Goal: Information Seeking & Learning: Learn about a topic

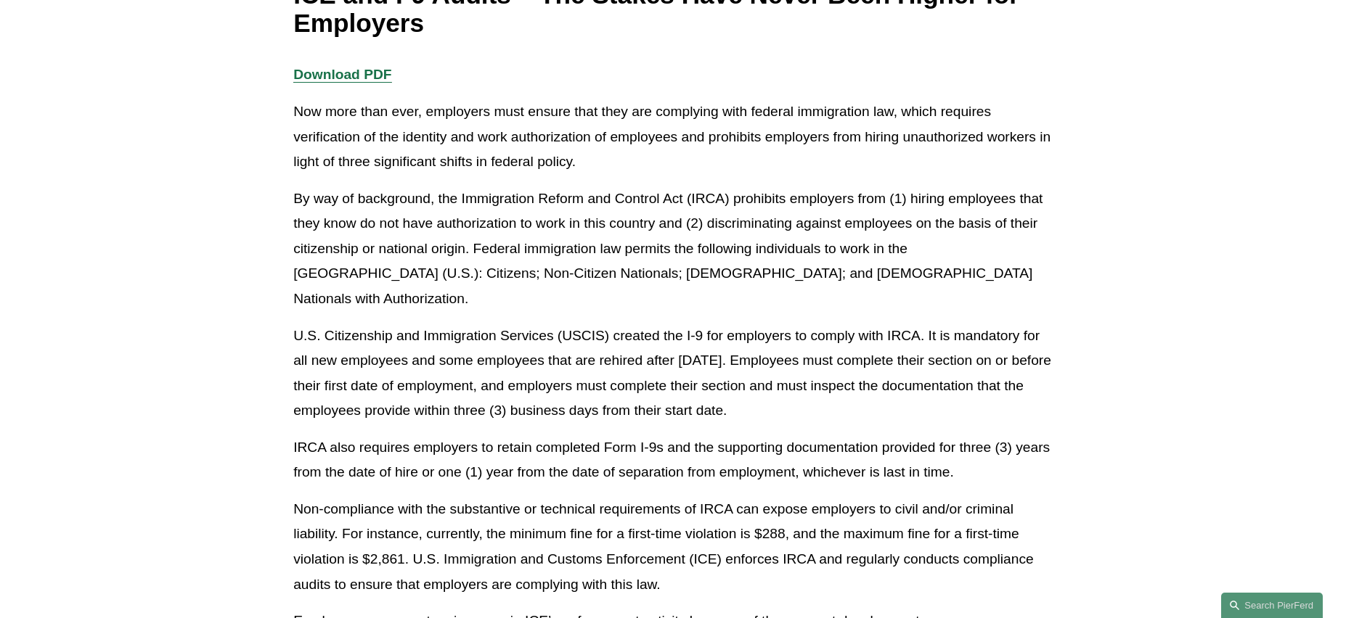
scroll to position [385, 0]
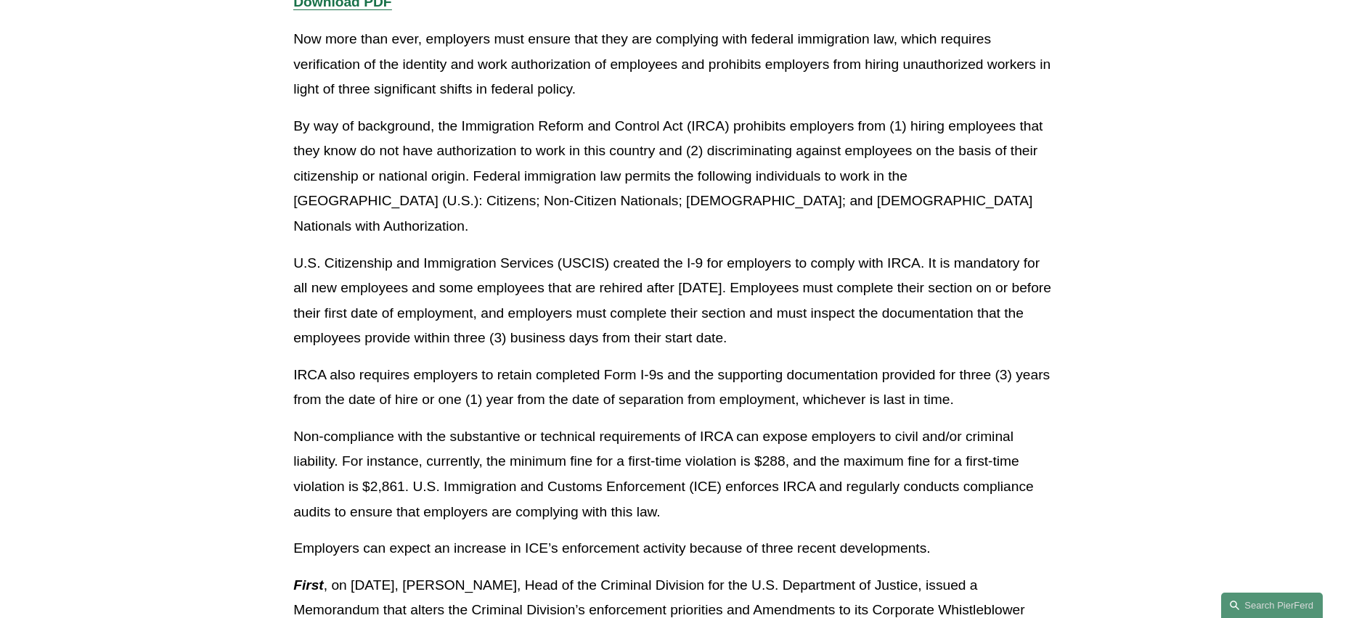
click at [1144, 135] on article "Back to Insights ICE and I-9 Audits – The Stakes Have Never Been Higher for Emp…" at bounding box center [673, 599] width 1346 height 1717
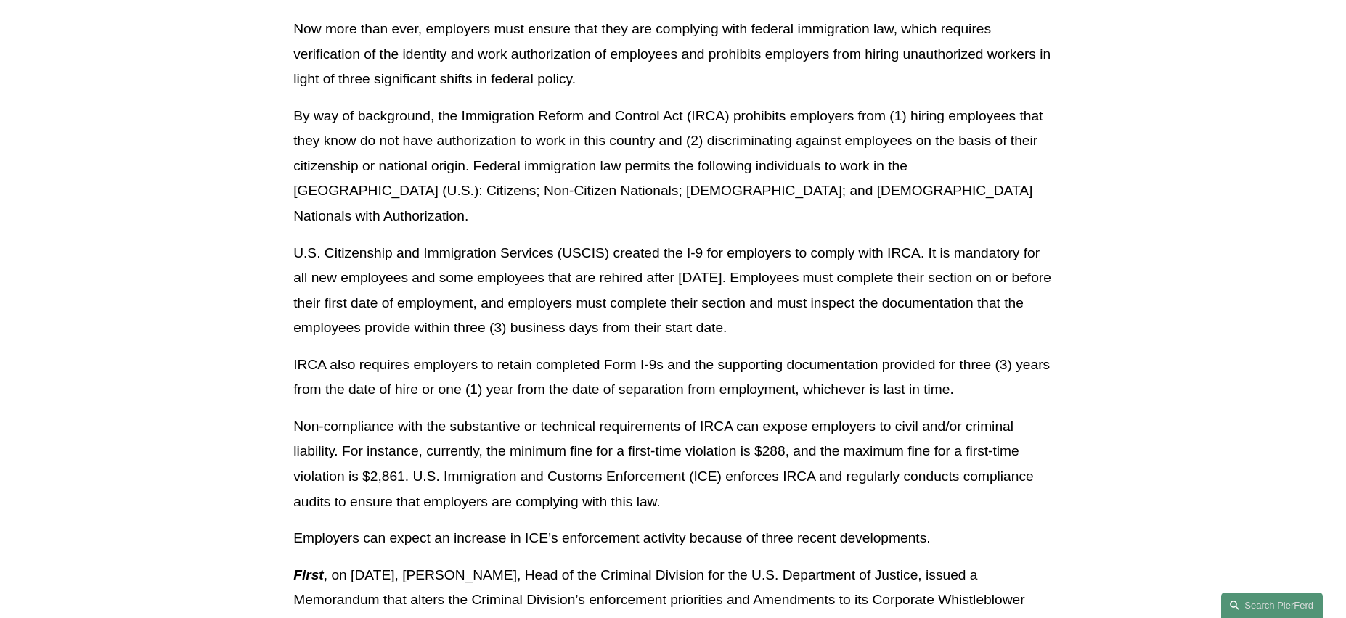
scroll to position [400, 0]
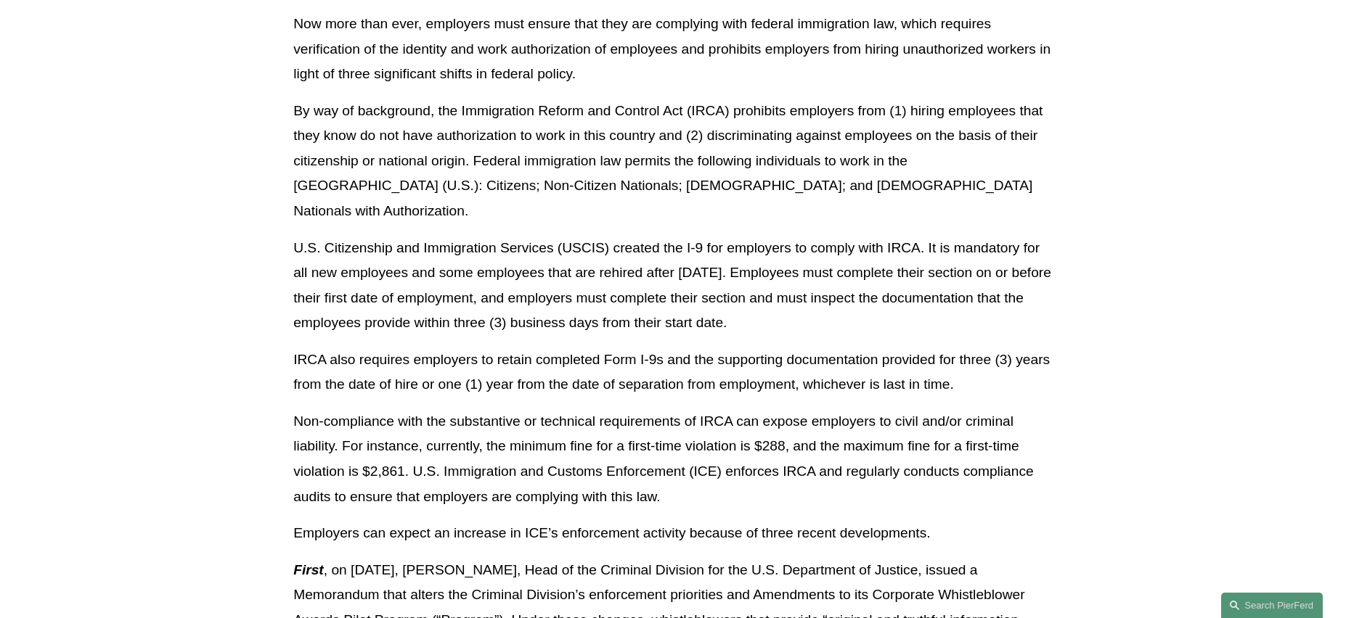
click at [1132, 164] on article "Back to Insights ICE and I-9 Audits – The Stakes Have Never Been Higher for Emp…" at bounding box center [673, 584] width 1346 height 1717
click at [1039, 195] on p "By way of background, the Immigration Reform and Control Act (IRCA) prohibits e…" at bounding box center [672, 162] width 759 height 126
click at [1112, 184] on article "Back to Insights ICE and I-9 Audits – The Stakes Have Never Been Higher for Emp…" at bounding box center [673, 584] width 1346 height 1717
click at [1062, 182] on div "Download PDF Now more than ever, employers must ensure that they are complying …" at bounding box center [673, 552] width 784 height 1155
click at [831, 182] on p "By way of background, the Immigration Reform and Control Act (IRCA) prohibits e…" at bounding box center [672, 162] width 759 height 126
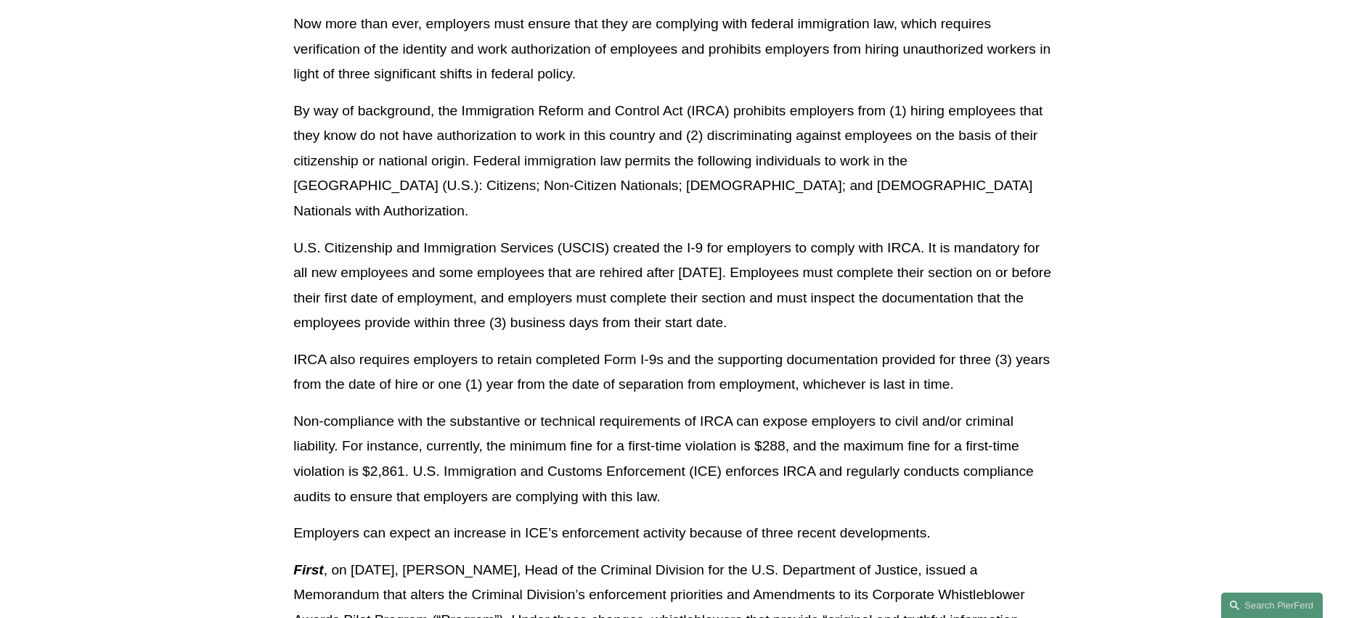
click at [770, 133] on p "By way of background, the Immigration Reform and Control Act (IRCA) prohibits e…" at bounding box center [672, 162] width 759 height 126
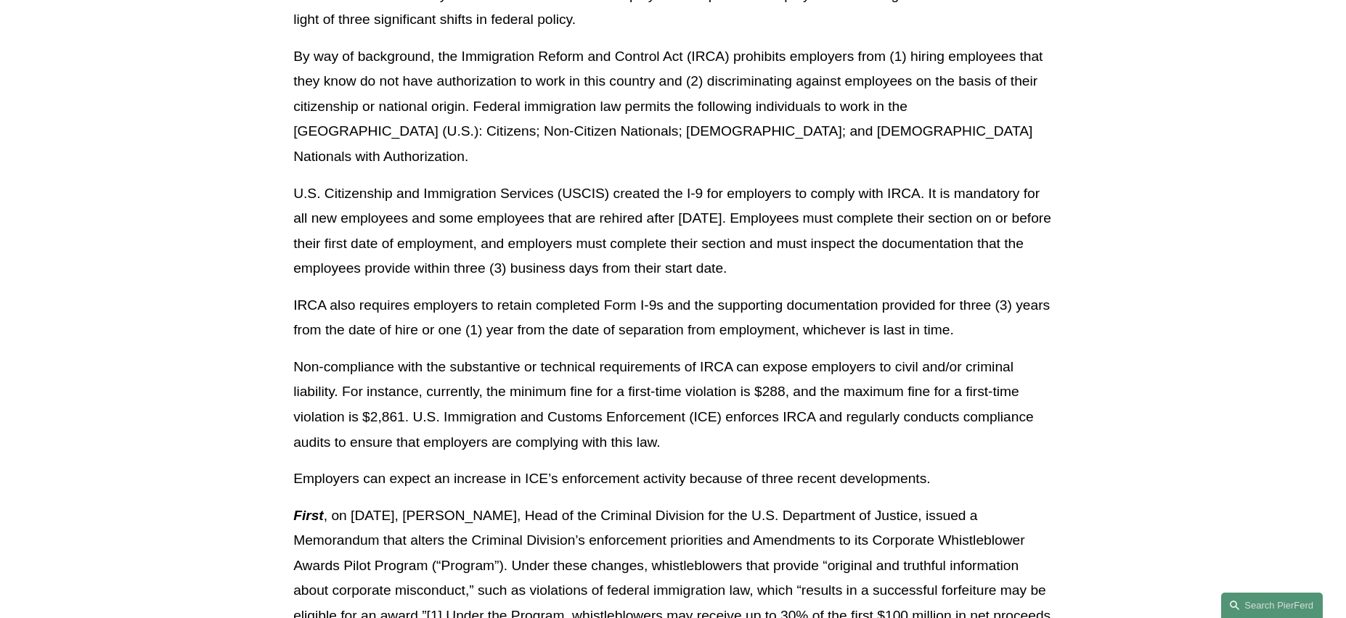
scroll to position [457, 0]
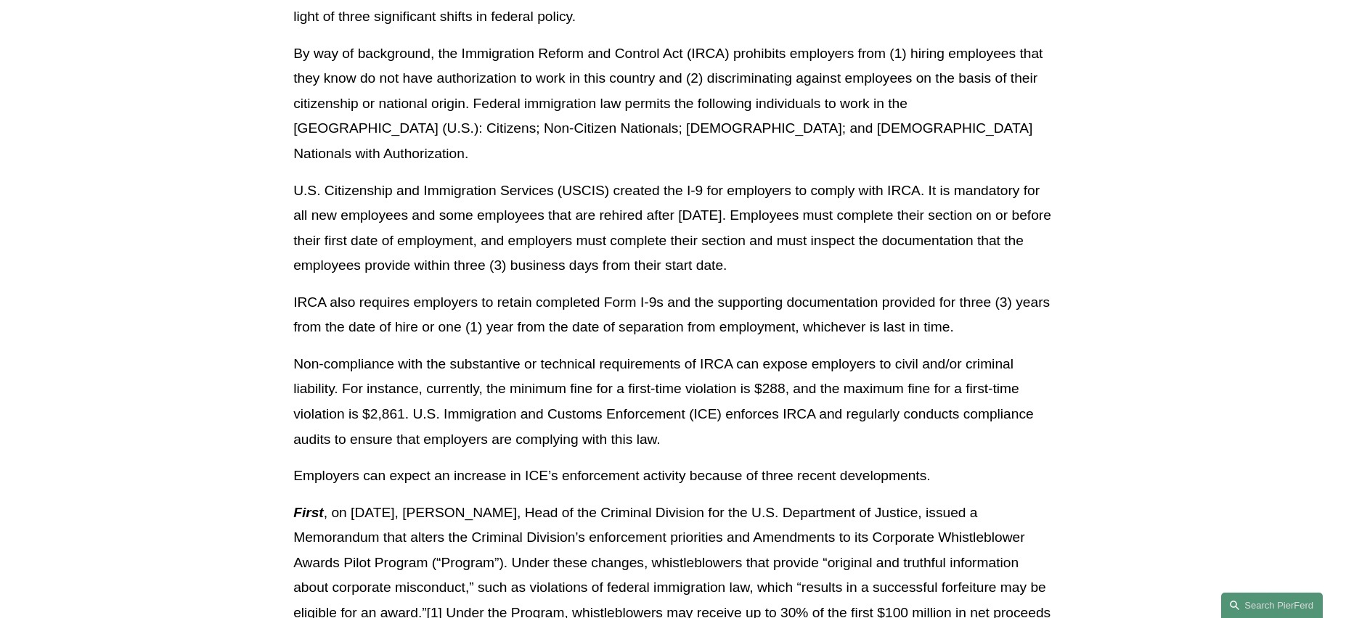
click at [1291, 244] on article "Back to Insights ICE and I-9 Audits – The Stakes Have Never Been Higher for Emp…" at bounding box center [673, 526] width 1346 height 1717
click at [1234, 232] on article "Back to Insights ICE and I-9 Audits – The Stakes Have Never Been Higher for Emp…" at bounding box center [673, 526] width 1346 height 1717
click at [1206, 213] on article "Back to Insights ICE and I-9 Audits – The Stakes Have Never Been Higher for Emp…" at bounding box center [673, 526] width 1346 height 1717
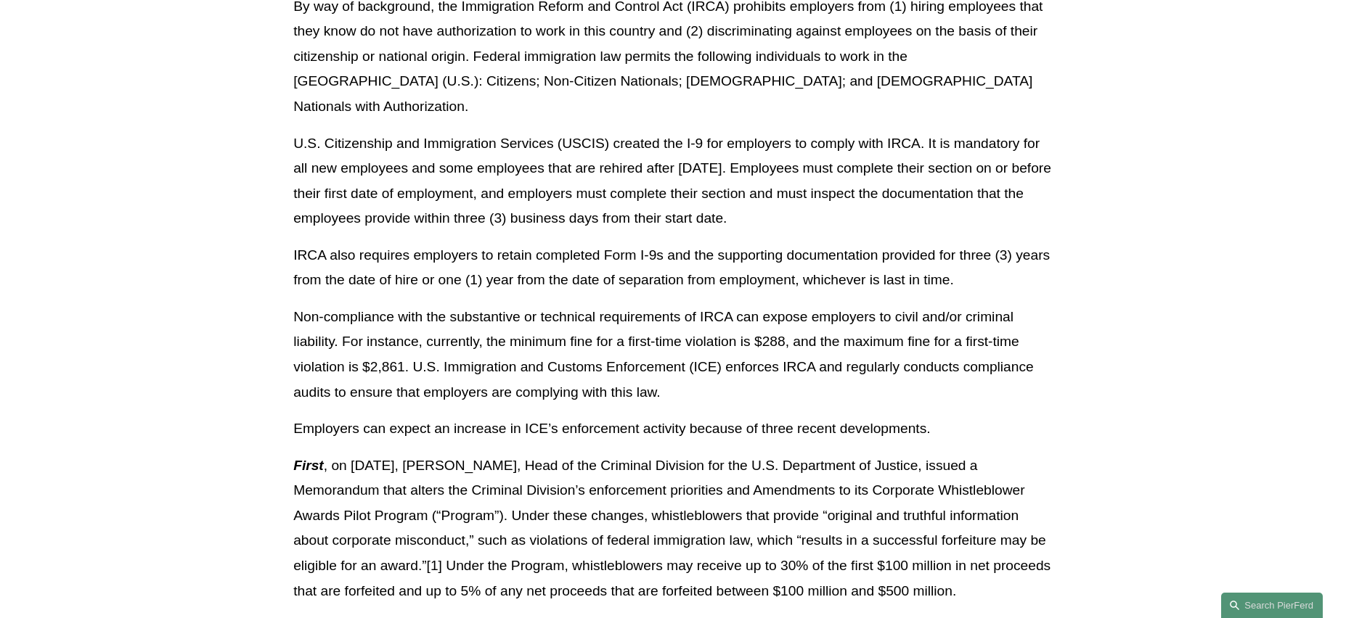
scroll to position [530, 0]
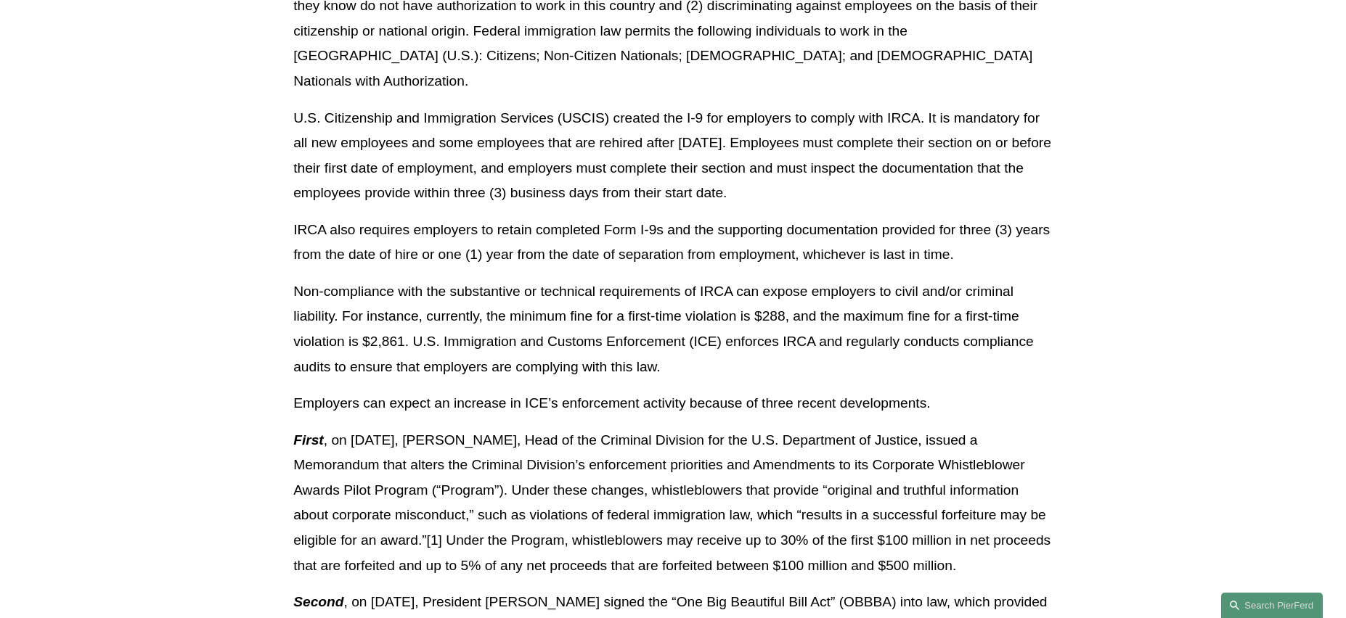
click at [1105, 173] on article "Back to Insights ICE and I-9 Audits – The Stakes Have Never Been Higher for Emp…" at bounding box center [673, 454] width 1346 height 1717
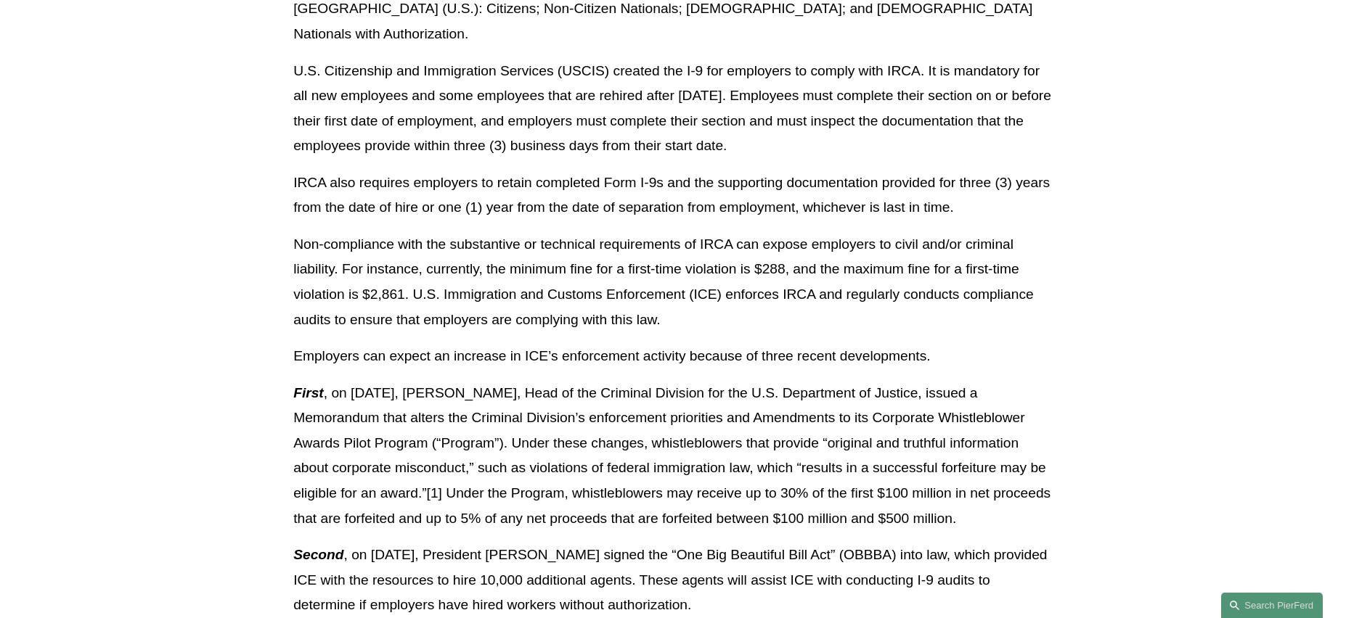
scroll to position [602, 0]
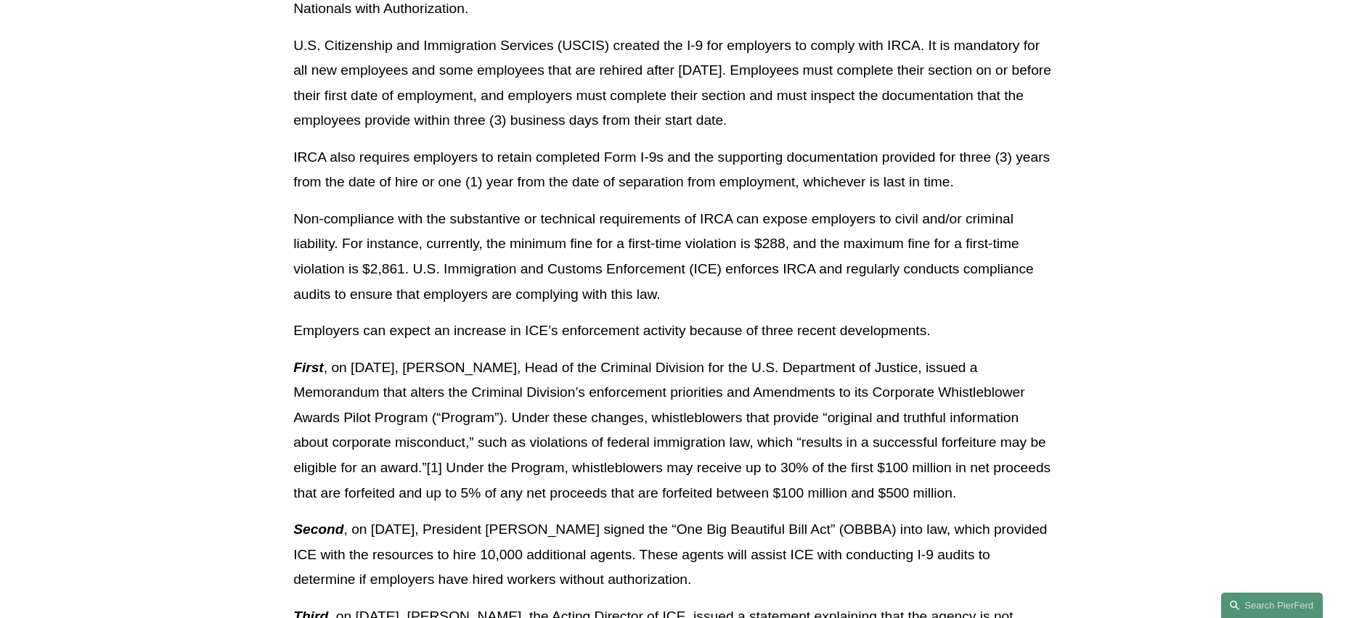
click at [987, 229] on p "Non-compliance with the substantive or technical requirements of IRCA can expos…" at bounding box center [672, 257] width 759 height 100
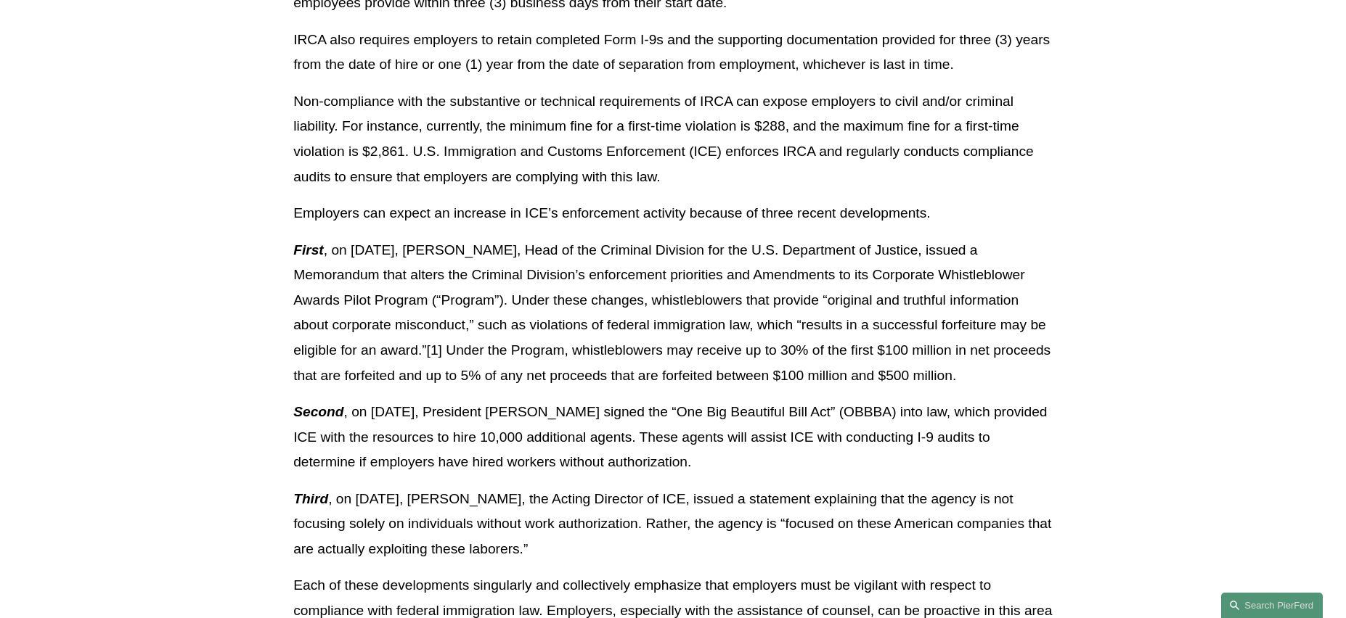
scroll to position [748, 0]
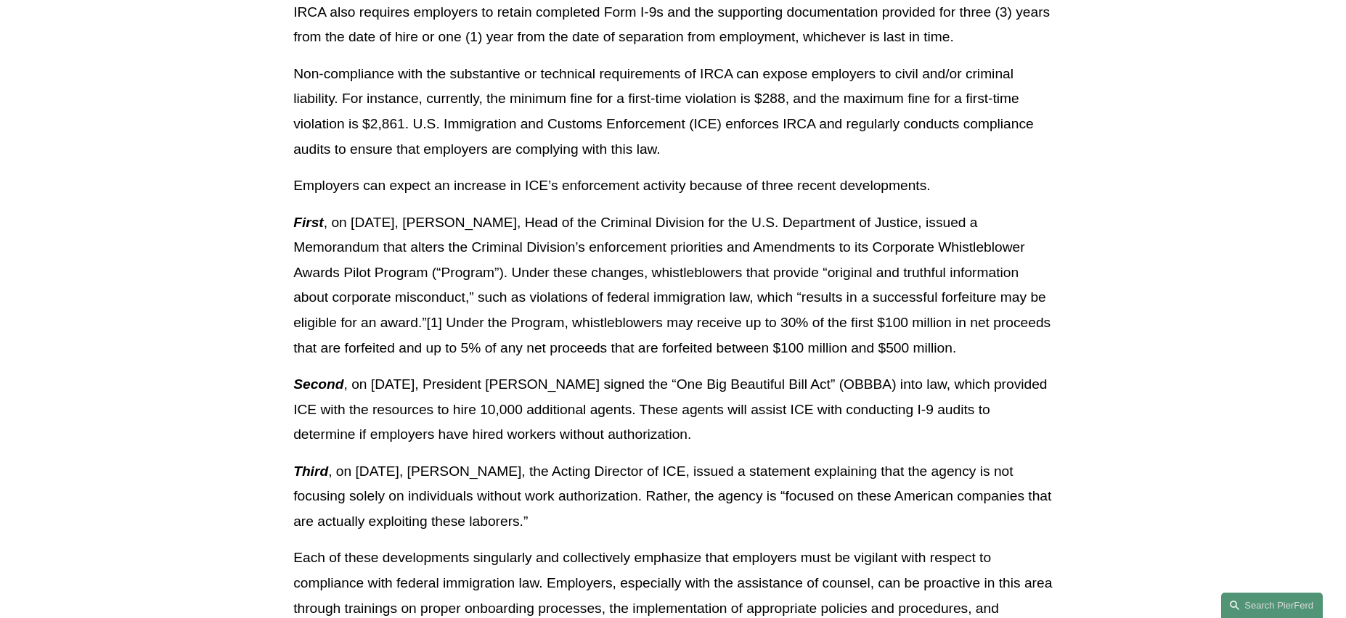
click at [242, 220] on article "Back to Insights ICE and I-9 Audits – The Stakes Have Never Been Higher for Emp…" at bounding box center [673, 236] width 1346 height 1717
click at [237, 214] on article "Back to Insights ICE and I-9 Audits – The Stakes Have Never Been Higher for Emp…" at bounding box center [673, 236] width 1346 height 1717
click at [238, 215] on article "Back to Insights ICE and I-9 Audits – The Stakes Have Never Been Higher for Emp…" at bounding box center [673, 236] width 1346 height 1717
click at [241, 217] on article "Back to Insights ICE and I-9 Audits – The Stakes Have Never Been Higher for Emp…" at bounding box center [673, 236] width 1346 height 1717
click at [235, 266] on article "Back to Insights ICE and I-9 Audits – The Stakes Have Never Been Higher for Emp…" at bounding box center [673, 236] width 1346 height 1717
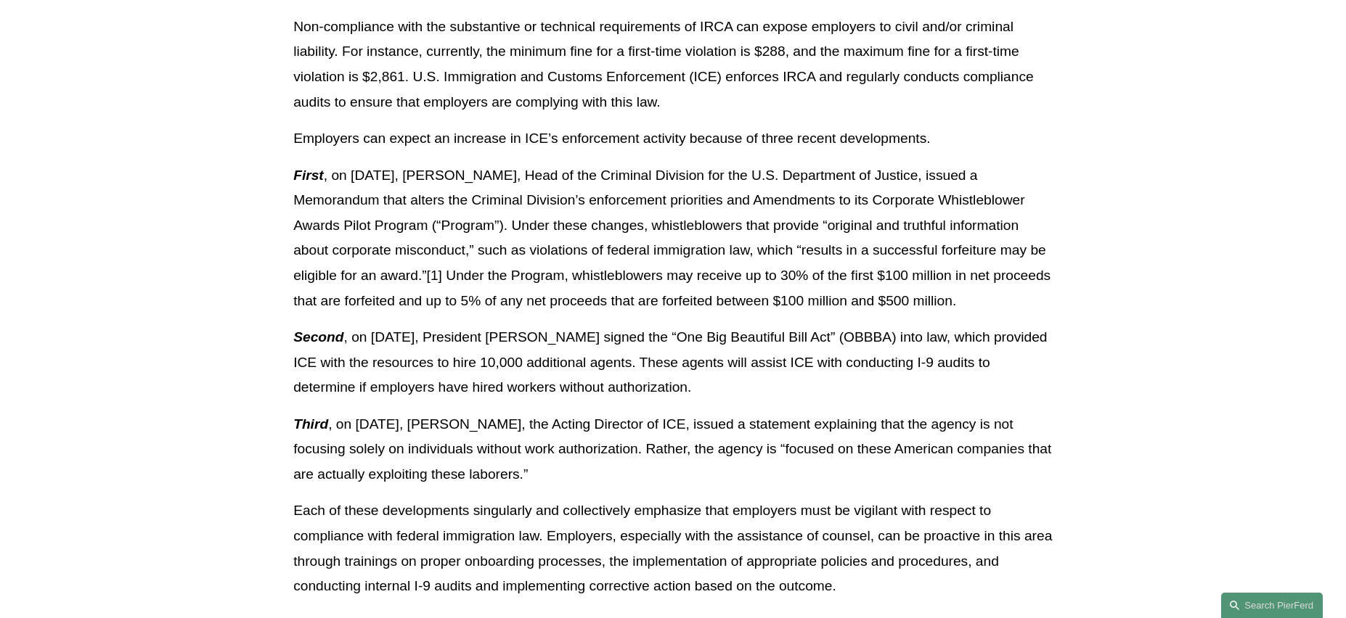
scroll to position [820, 0]
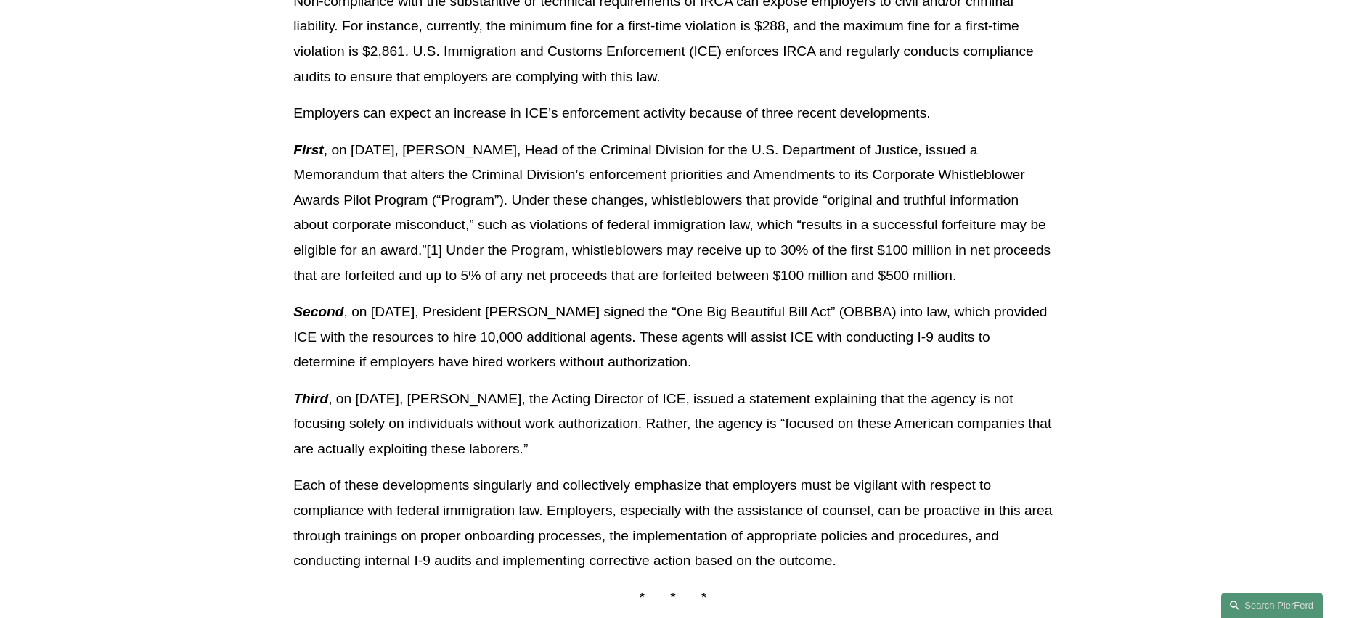
click at [232, 265] on article "Back to Insights ICE and I-9 Audits – The Stakes Have Never Been Higher for Emp…" at bounding box center [673, 163] width 1346 height 1717
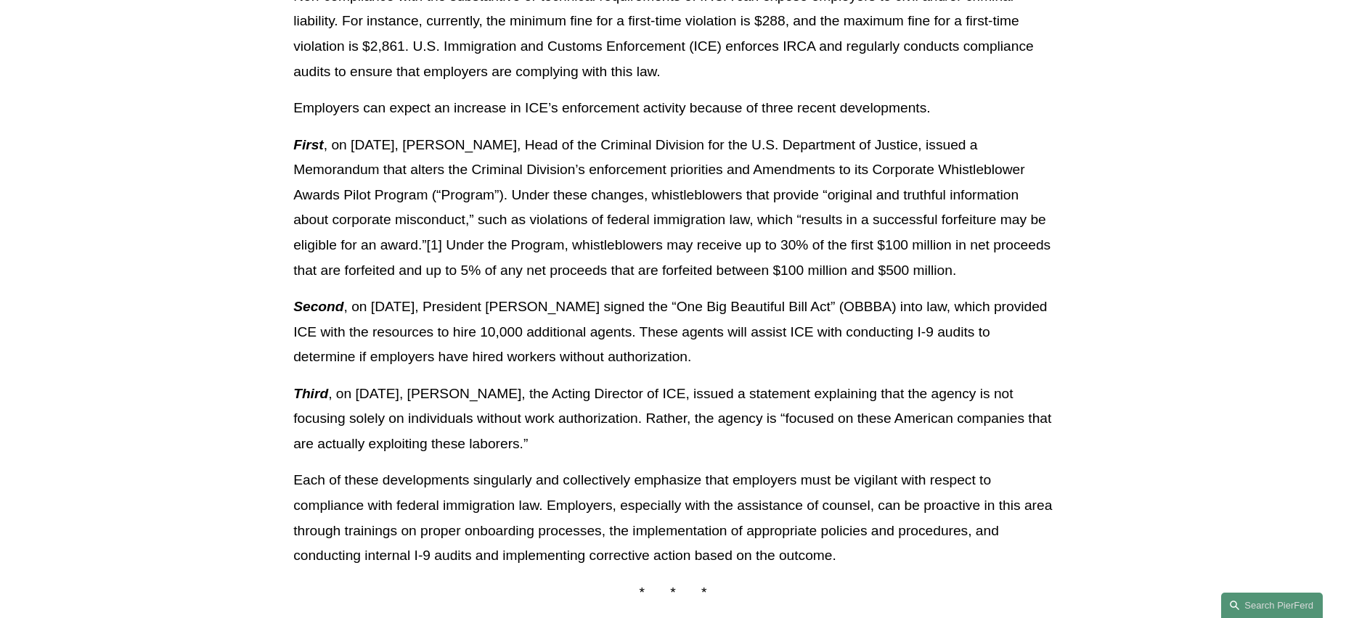
scroll to position [846, 0]
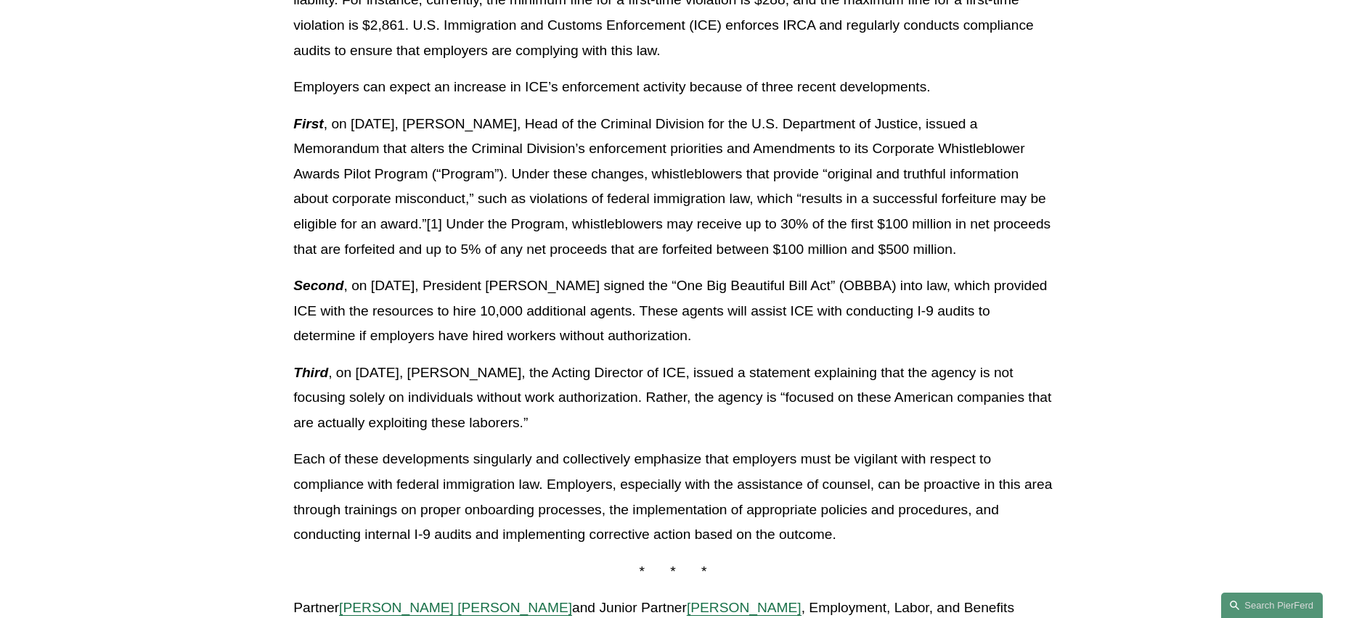
click at [514, 274] on p "Second , on [DATE], President [PERSON_NAME] signed the “One Big Beautiful Bill …" at bounding box center [672, 311] width 759 height 75
click at [483, 274] on p "Second , on [DATE], President [PERSON_NAME] signed the “One Big Beautiful Bill …" at bounding box center [672, 311] width 759 height 75
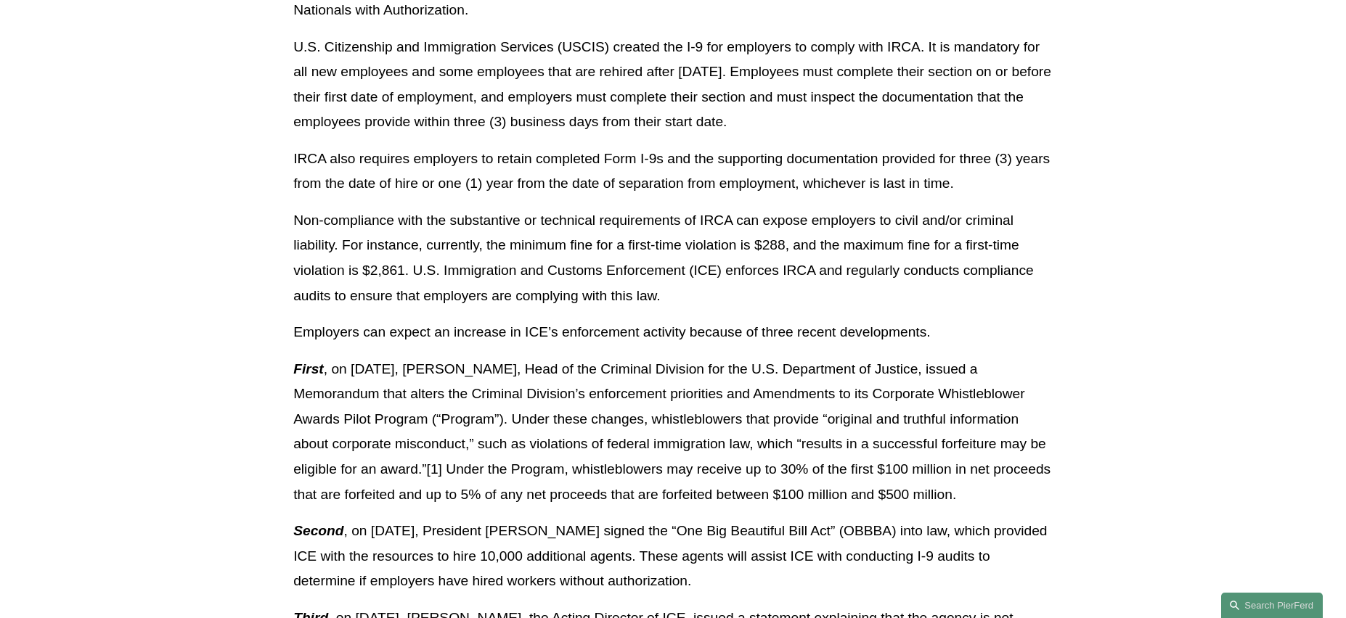
scroll to position [604, 0]
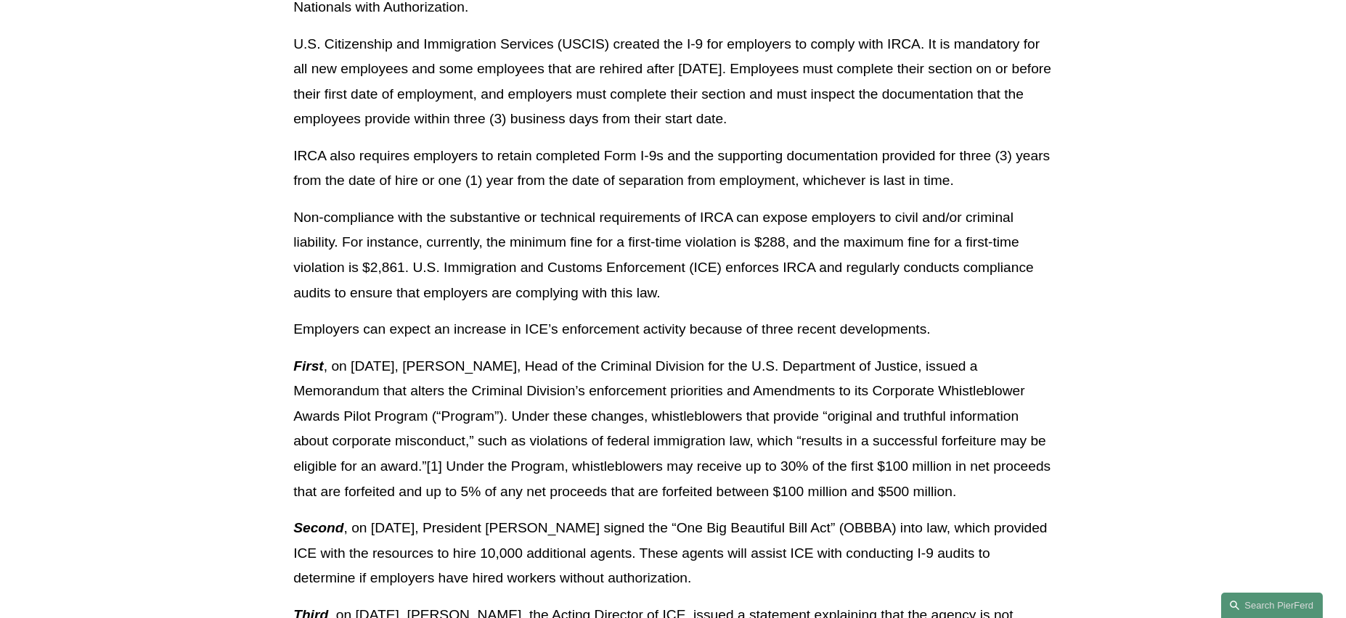
click at [1102, 210] on article "Back to Insights ICE and I-9 Audits – The Stakes Have Never Been Higher for Emp…" at bounding box center [673, 380] width 1346 height 1717
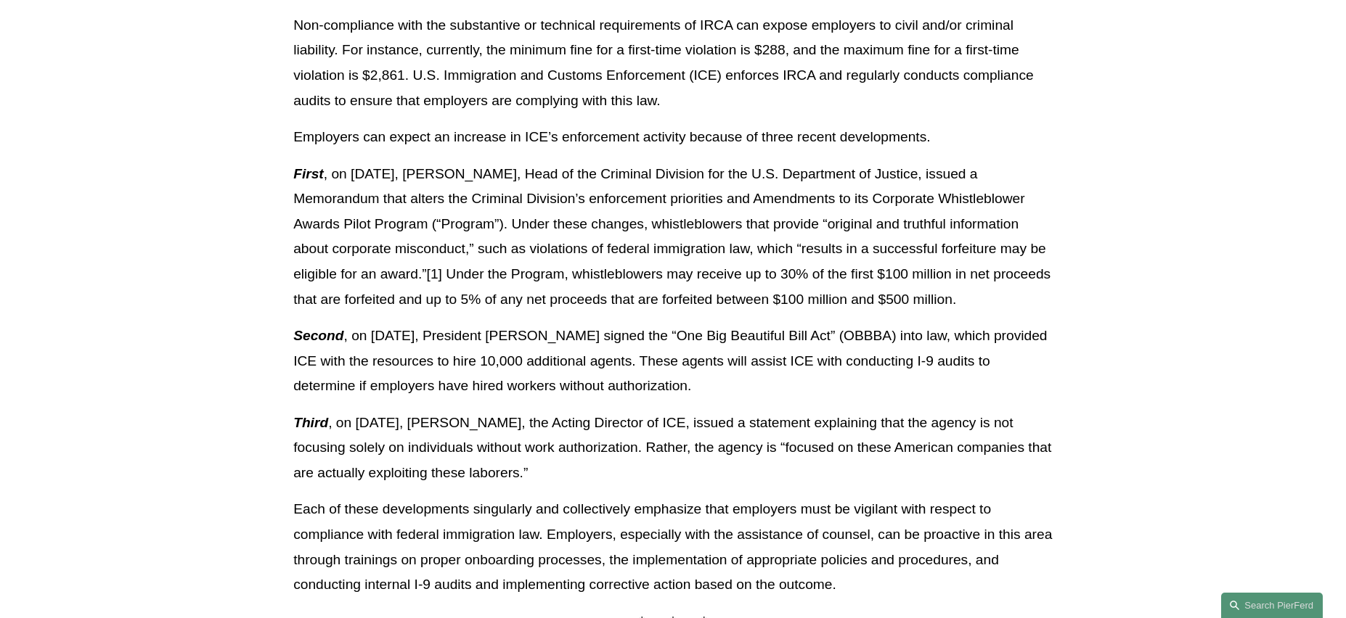
scroll to position [822, 0]
